Goal: Check status: Check status

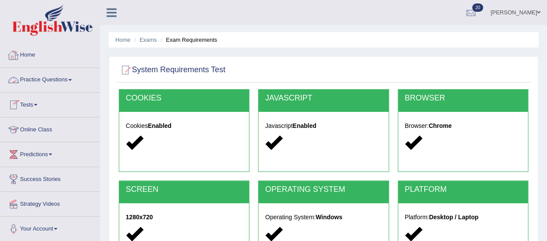
click at [30, 54] on link "Home" at bounding box center [49, 54] width 99 height 22
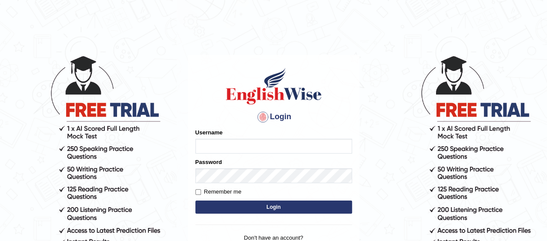
type input "benetta_parramatta"
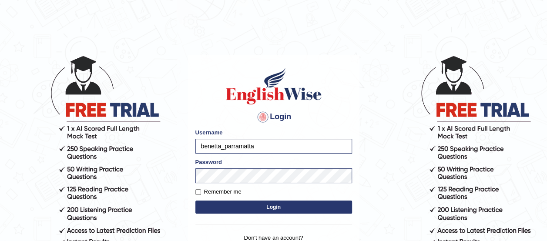
click at [277, 207] on button "Login" at bounding box center [273, 207] width 157 height 13
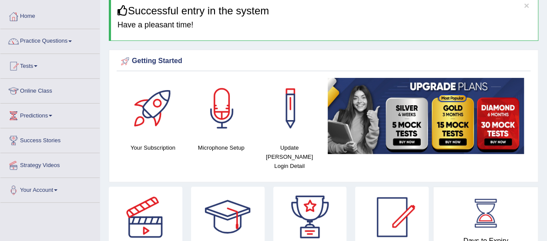
scroll to position [35, 0]
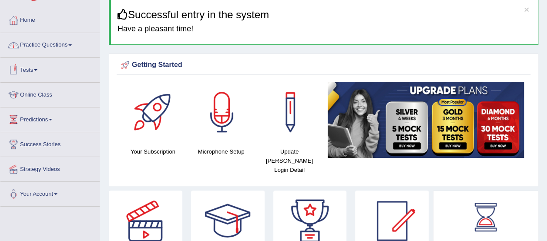
click at [27, 73] on link "Tests" at bounding box center [49, 69] width 99 height 22
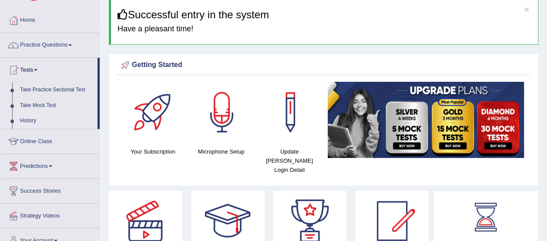
click at [30, 120] on link "History" at bounding box center [56, 121] width 81 height 16
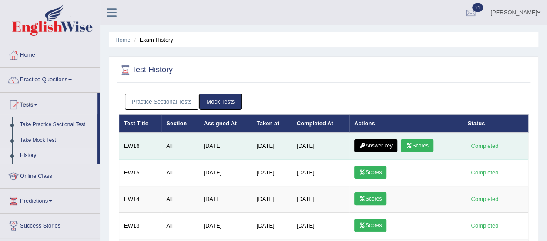
click at [426, 147] on link "Scores" at bounding box center [417, 145] width 32 height 13
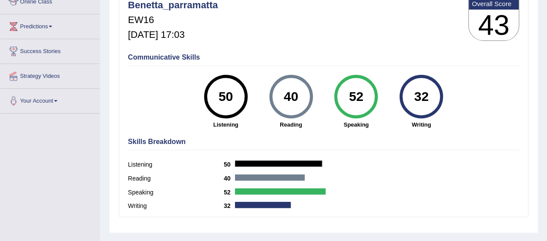
scroll to position [129, 0]
